Goal: Information Seeking & Learning: Learn about a topic

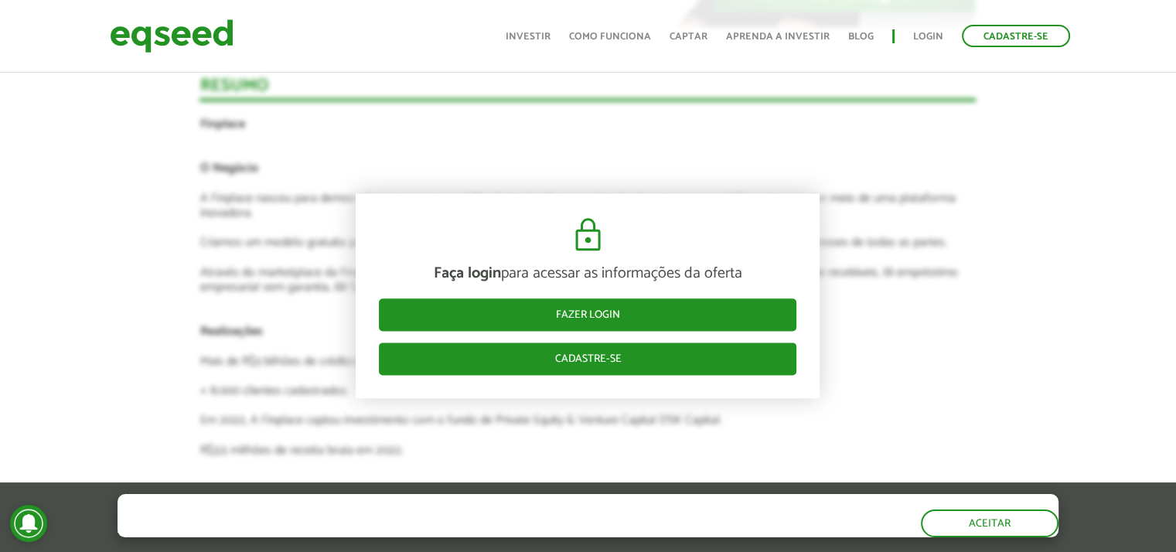
scroll to position [1933, 0]
